Goal: Navigation & Orientation: Find specific page/section

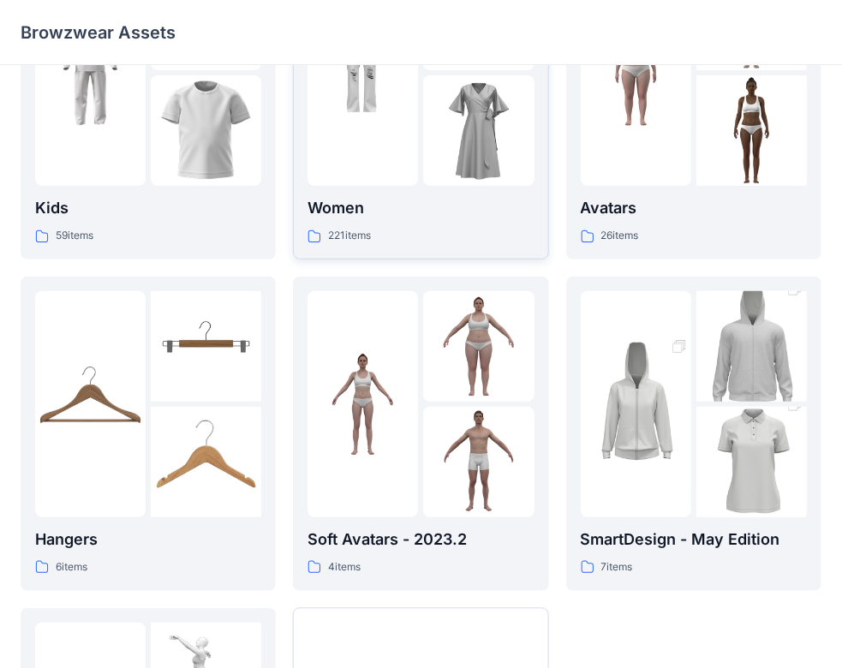
scroll to position [142, 0]
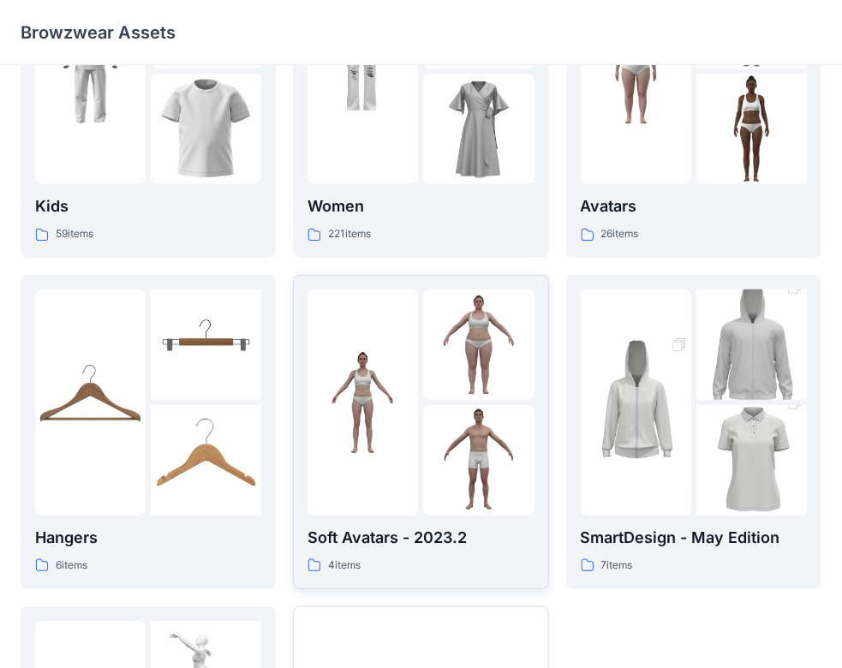
click at [317, 564] on icon at bounding box center [314, 565] width 14 height 14
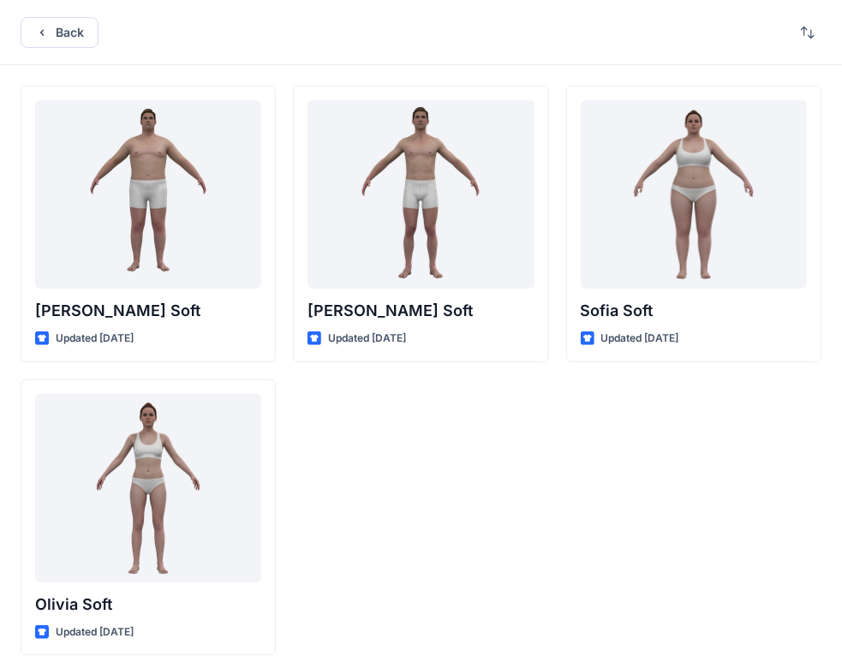
scroll to position [7, 0]
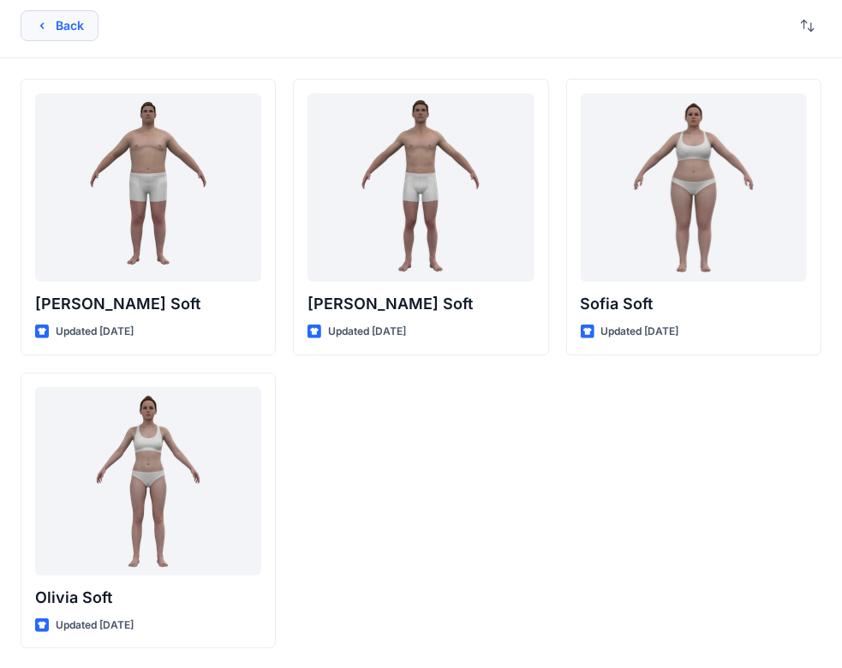
click at [75, 33] on button "Back" at bounding box center [60, 25] width 78 height 31
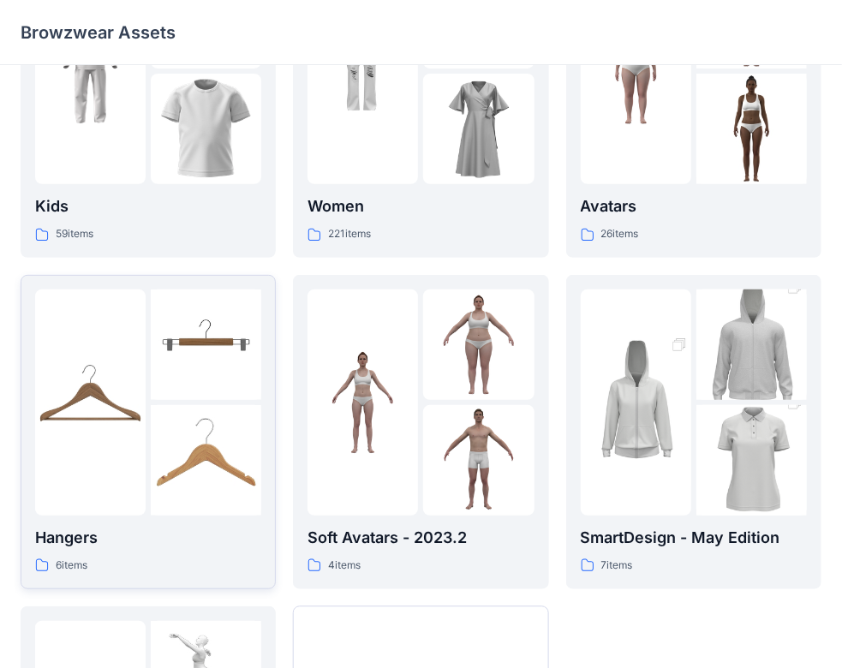
scroll to position [442, 0]
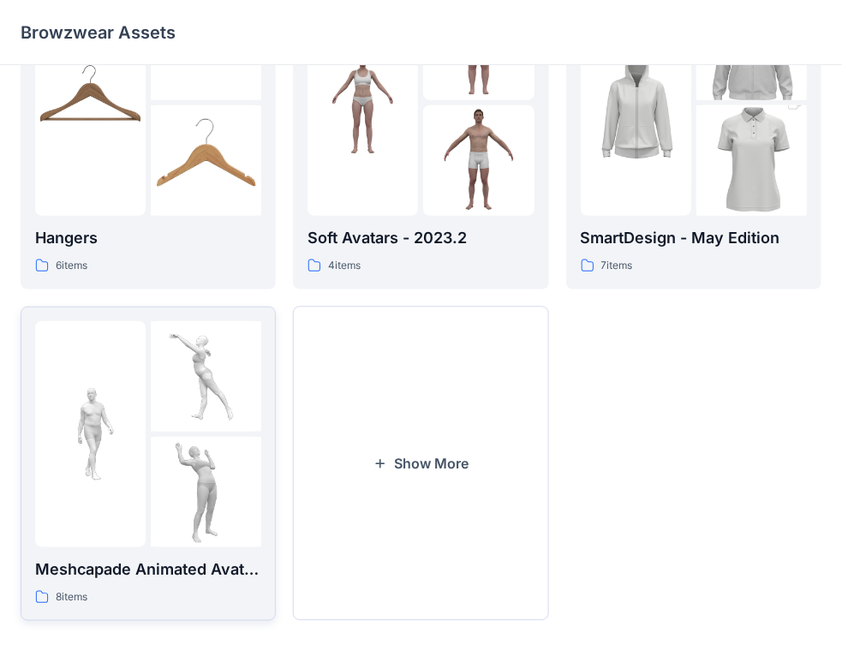
click at [139, 534] on div at bounding box center [90, 434] width 110 height 226
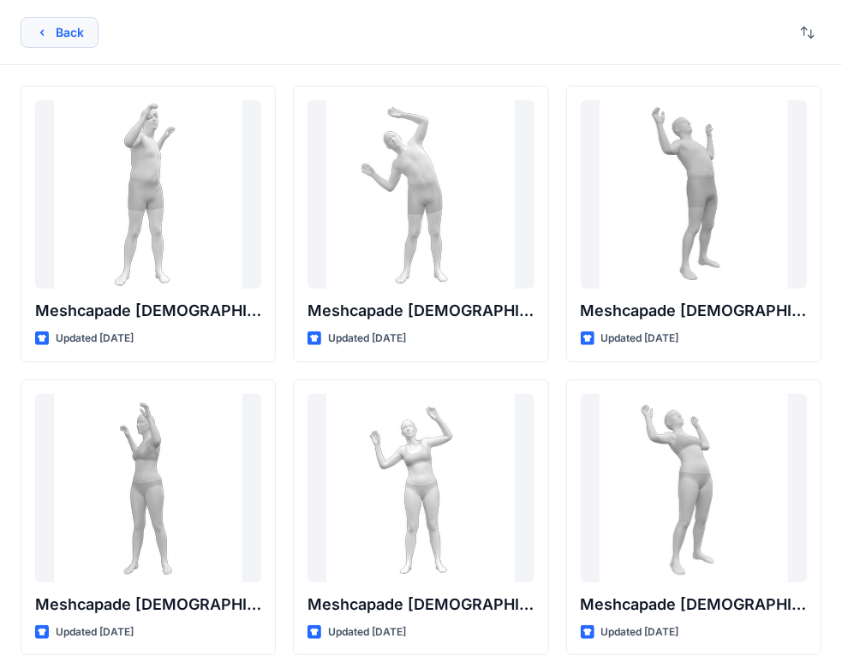
click at [81, 39] on button "Back" at bounding box center [60, 32] width 78 height 31
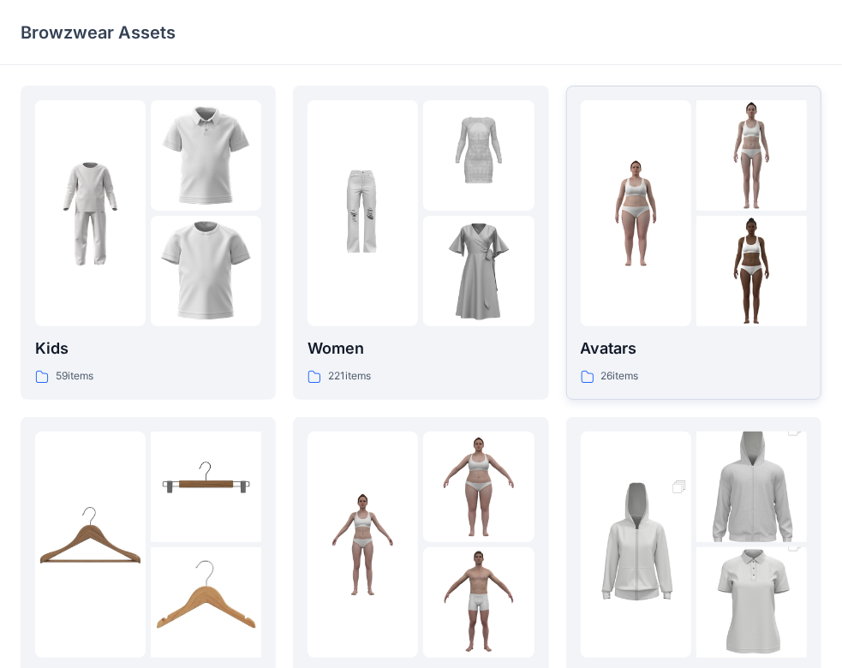
click at [700, 226] on img at bounding box center [751, 271] width 110 height 110
